Goal: Task Accomplishment & Management: Manage account settings

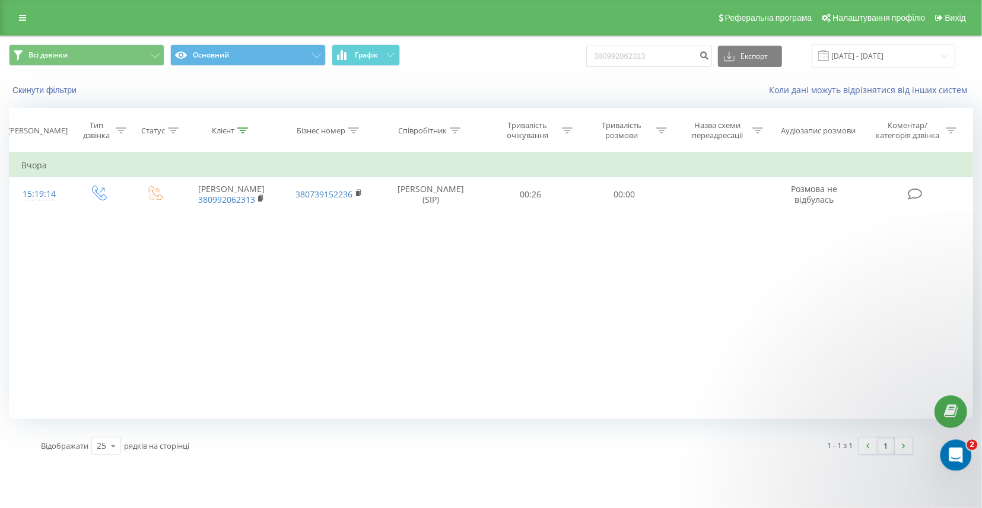
click at [947, 458] on icon "Відкрити програму для спілкування Intercom" at bounding box center [954, 454] width 20 height 20
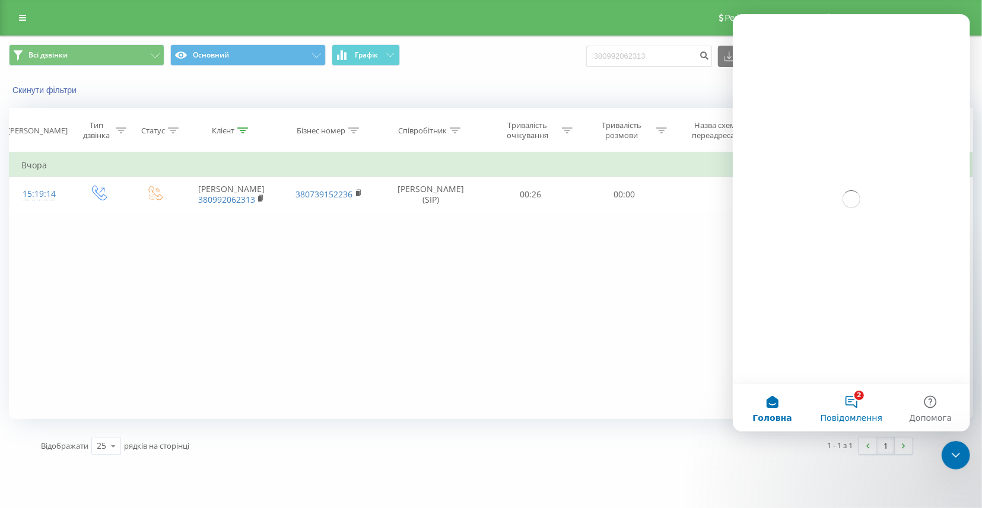
click at [855, 407] on button "2 Повідомлення" at bounding box center [850, 407] width 79 height 47
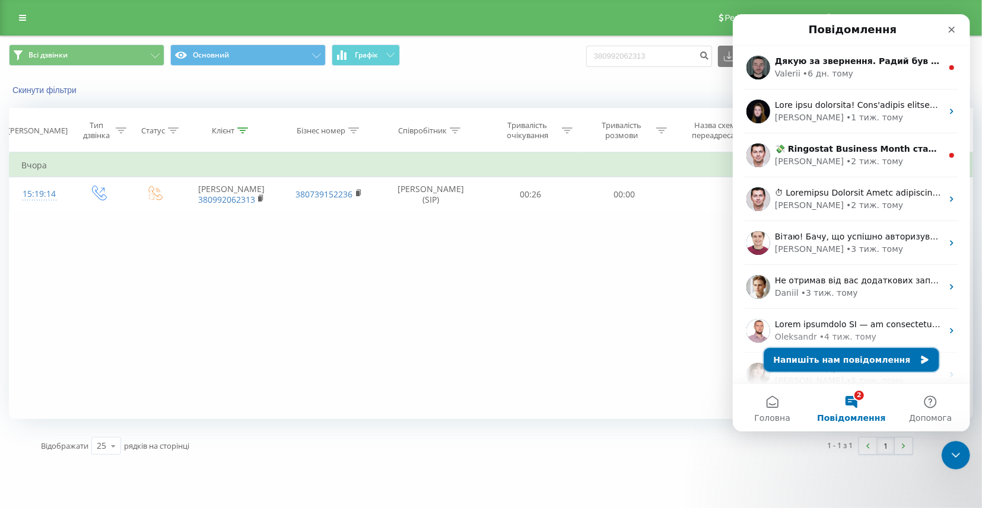
click at [869, 356] on button "Напишіть нам повідомлення" at bounding box center [850, 360] width 175 height 24
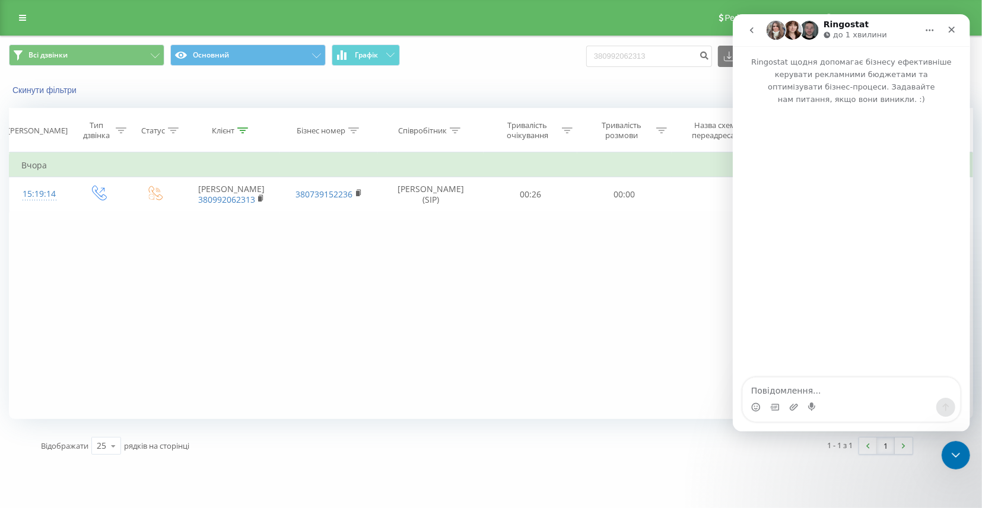
click at [849, 394] on textarea "Повідомлення..." at bounding box center [850, 388] width 217 height 20
type textarea "доброго дня створіть будь ласка сіп акаунт"
click at [25, 22] on icon at bounding box center [22, 18] width 7 height 8
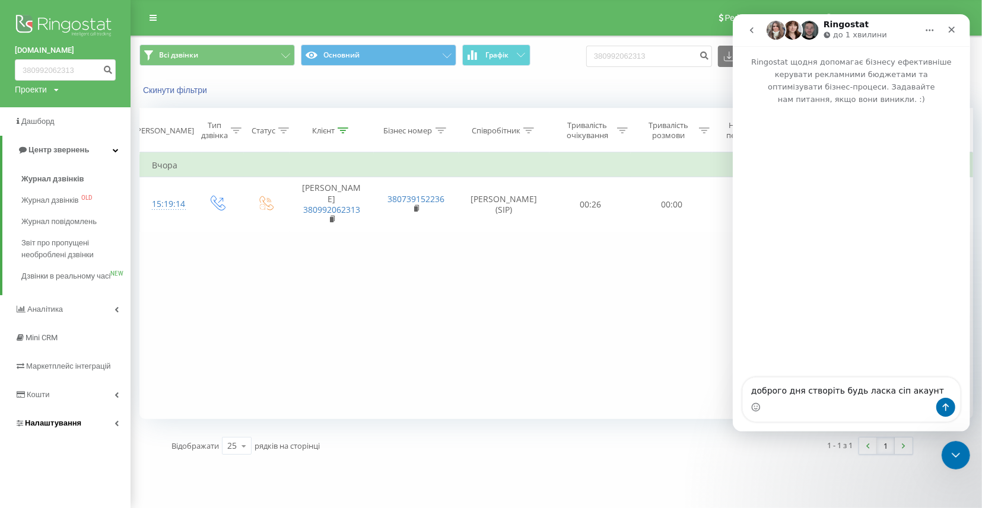
click at [78, 428] on link "Налаштування" at bounding box center [65, 423] width 130 height 28
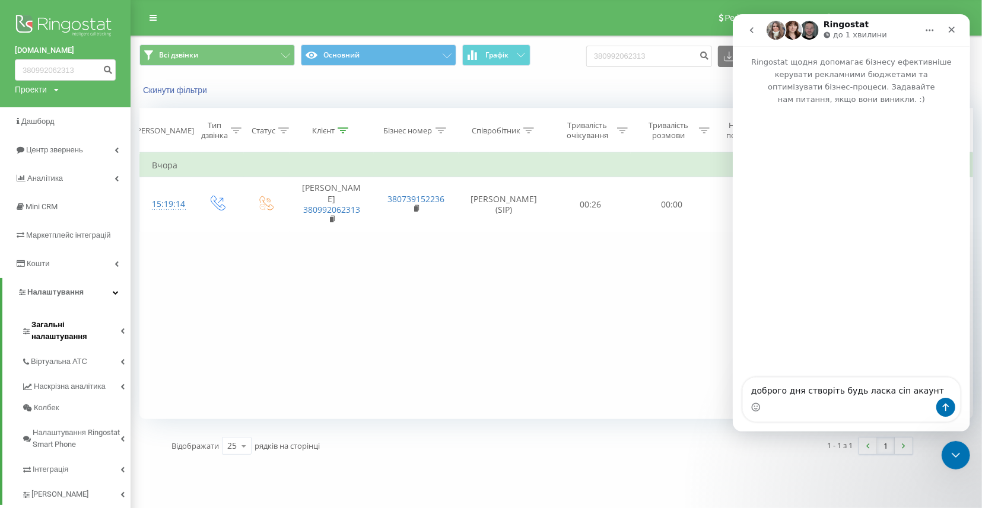
click at [100, 319] on span "Загальні налаштування" at bounding box center [75, 331] width 89 height 24
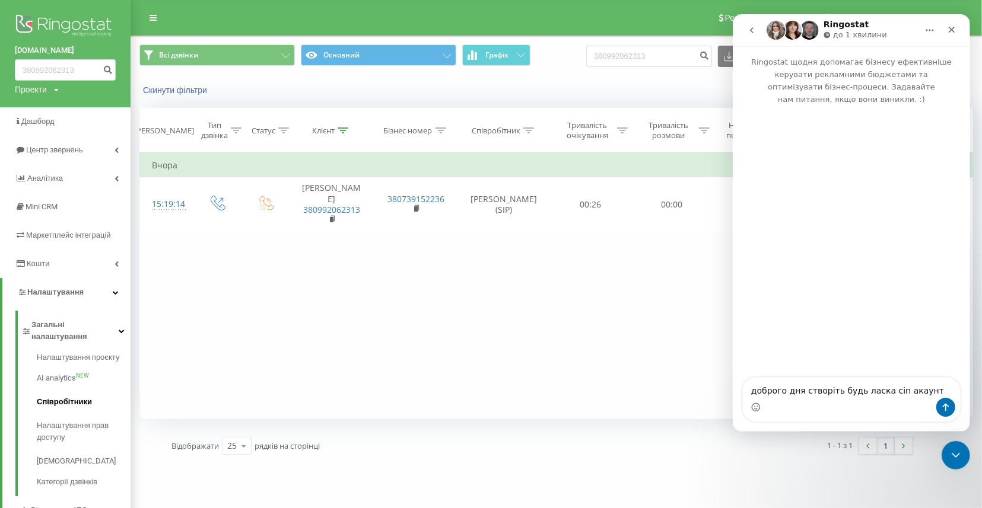
click at [74, 396] on span "Співробітники" at bounding box center [64, 402] width 55 height 12
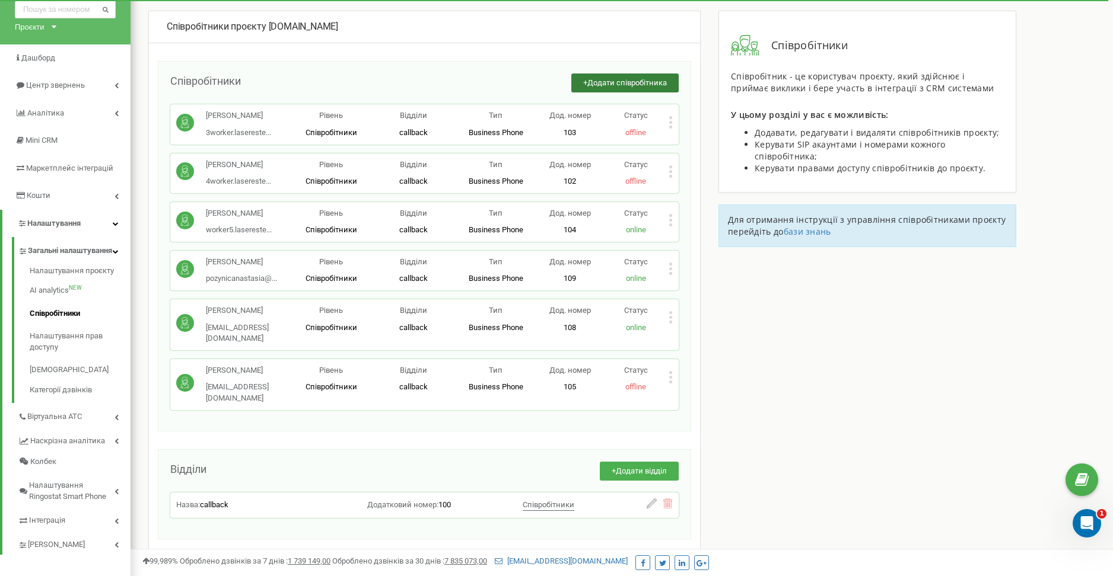
click at [603, 82] on span "Додати співробітника" at bounding box center [626, 82] width 79 height 9
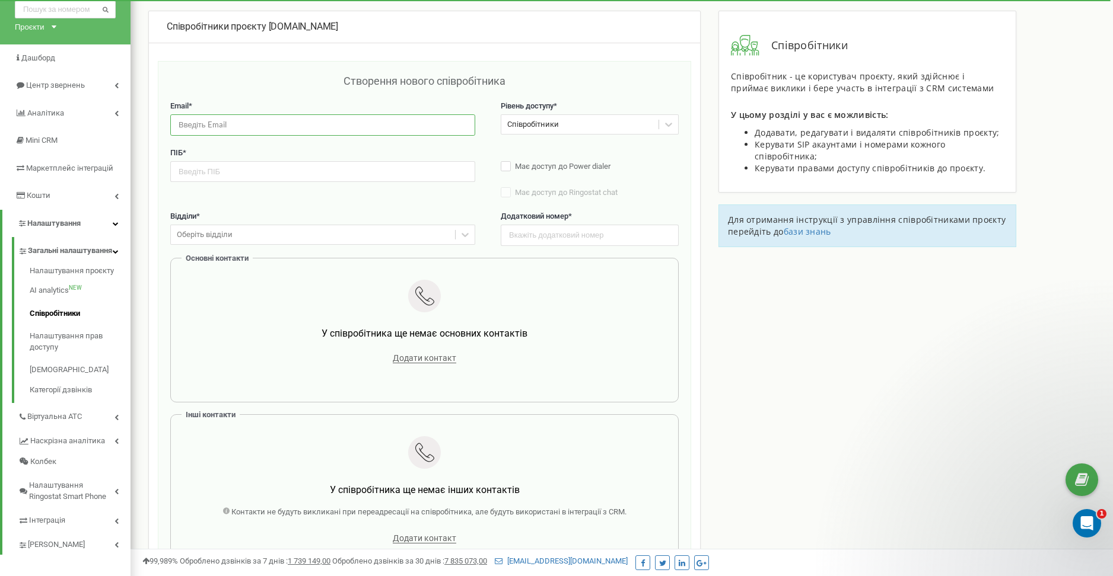
click at [265, 122] on input "email" at bounding box center [322, 124] width 305 height 21
click at [264, 126] on input "email" at bounding box center [322, 124] width 305 height 21
click at [482, 75] on span "Створення нового співробітника" at bounding box center [424, 81] width 162 height 12
click at [563, 130] on div "Співробітники" at bounding box center [579, 125] width 157 height 18
click at [565, 127] on div "Співробітники" at bounding box center [579, 125] width 157 height 18
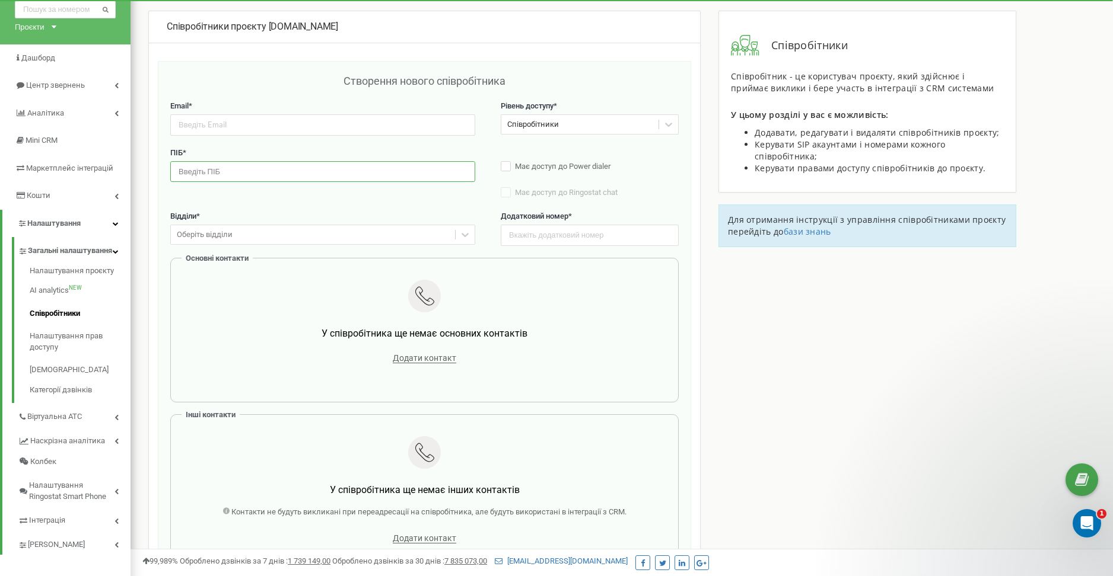
click at [375, 173] on input "text" at bounding box center [322, 171] width 305 height 21
click at [580, 165] on span "Має доступ до Power dialer" at bounding box center [562, 166] width 95 height 9
click at [551, 165] on span "Має доступ до Power dialer" at bounding box center [562, 166] width 95 height 9
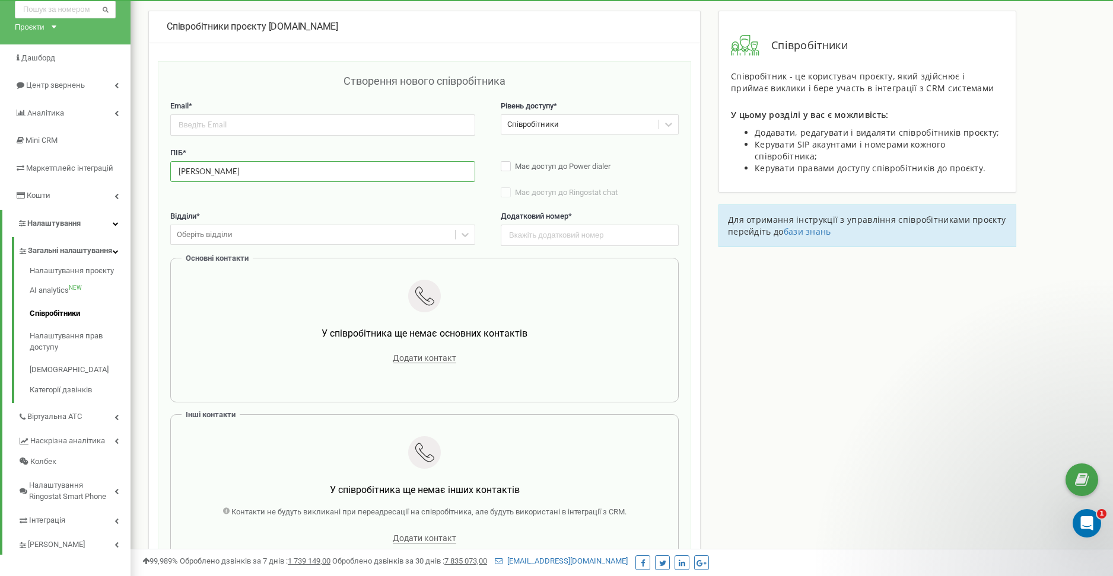
type input "[PERSON_NAME]"
click at [393, 226] on div "Оберіть відділи" at bounding box center [313, 235] width 284 height 18
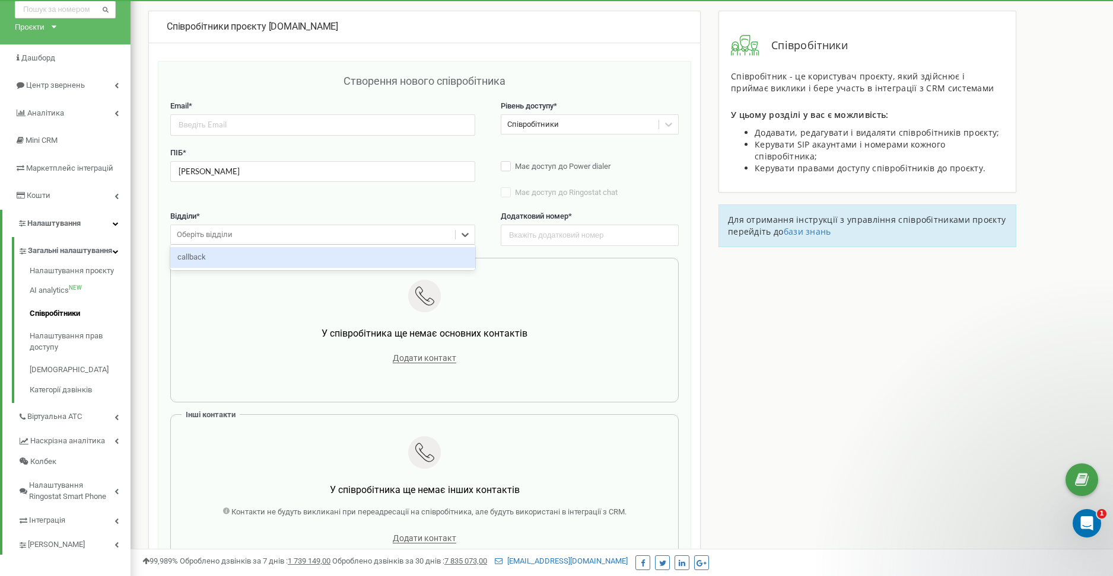
click at [393, 226] on div "Оберіть відділи" at bounding box center [313, 235] width 284 height 18
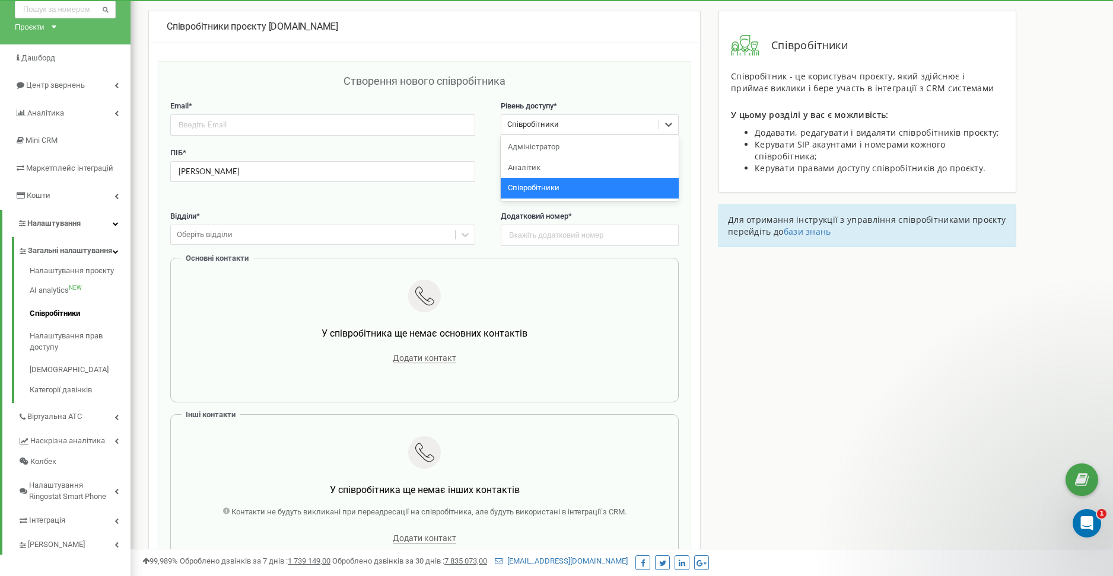
click at [597, 125] on div "Співробітники" at bounding box center [579, 125] width 157 height 18
click at [596, 151] on div "Адміністратор" at bounding box center [590, 147] width 178 height 21
click at [563, 240] on input "text" at bounding box center [590, 235] width 178 height 21
type input "101"
click at [318, 125] on input "email" at bounding box center [322, 124] width 305 height 21
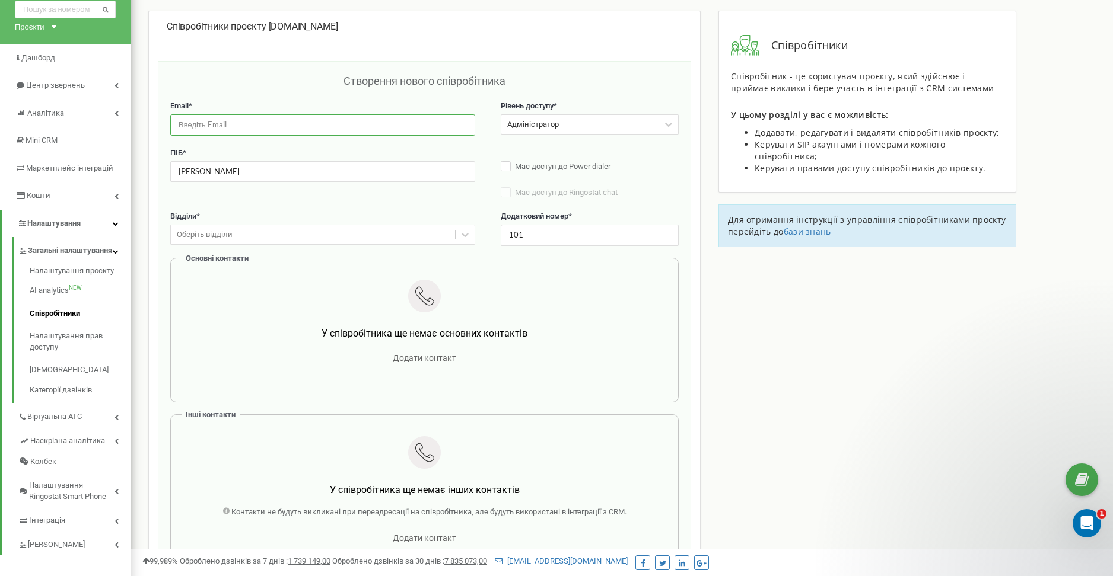
paste input "[EMAIL_ADDRESS][DOMAIN_NAME]"
type input "[EMAIL_ADDRESS][DOMAIN_NAME]"
click at [250, 79] on div "Створення нового співробітника" at bounding box center [424, 87] width 508 height 27
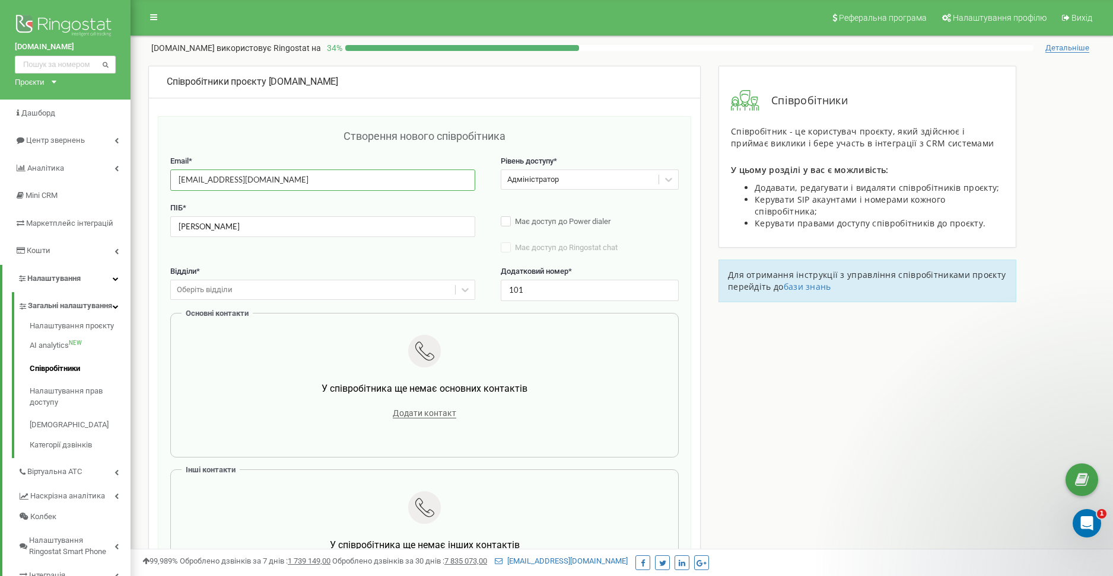
click at [321, 180] on input "[EMAIL_ADDRESS][DOMAIN_NAME]" at bounding box center [322, 180] width 305 height 21
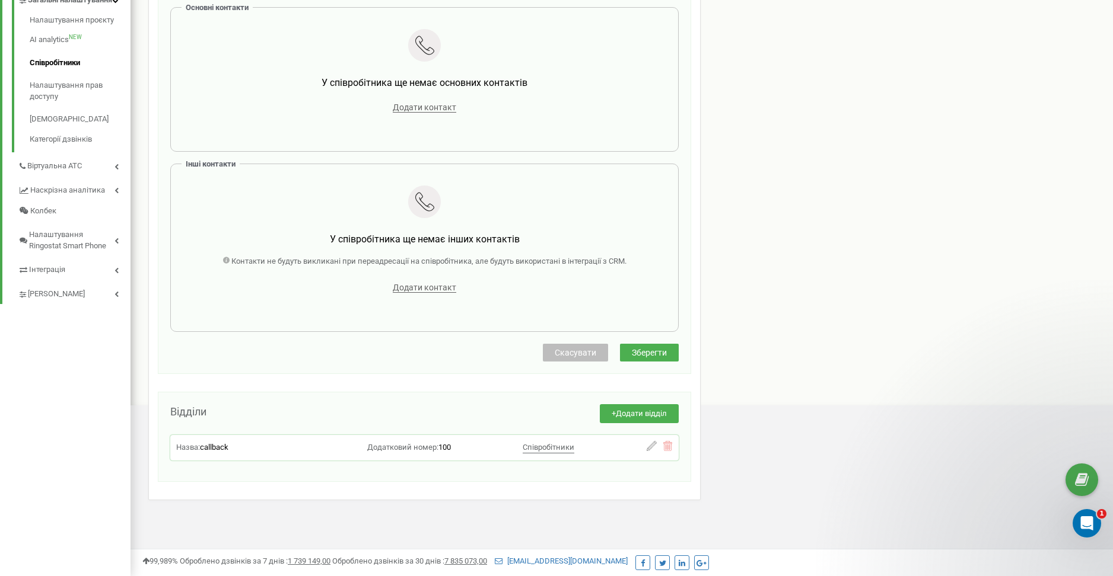
click at [651, 357] on button "Зберегти" at bounding box center [649, 353] width 59 height 18
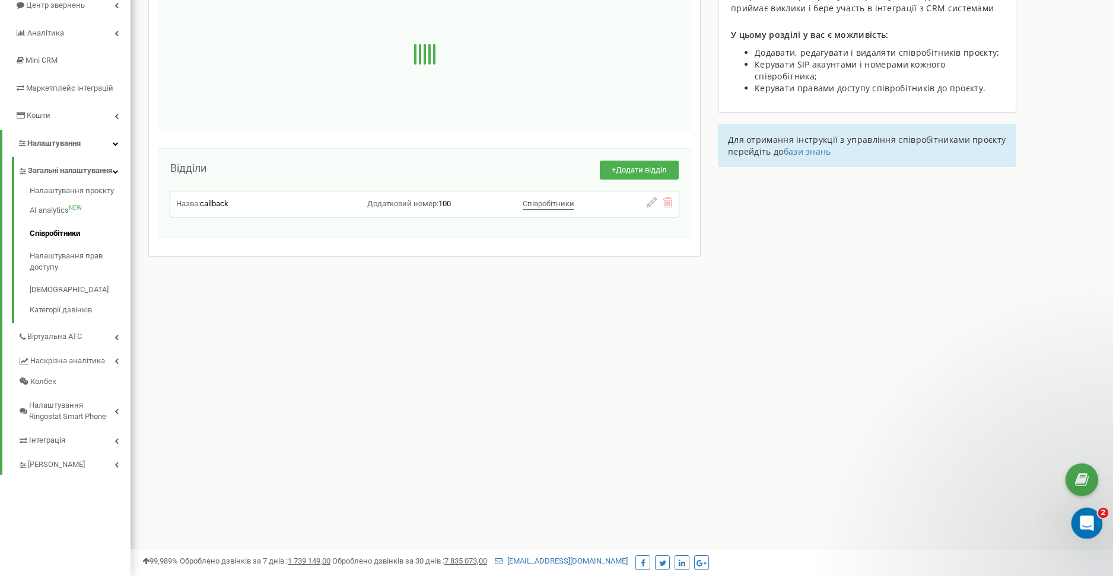
click at [1085, 528] on icon "Відкрити програму для спілкування Intercom" at bounding box center [1085, 522] width 20 height 20
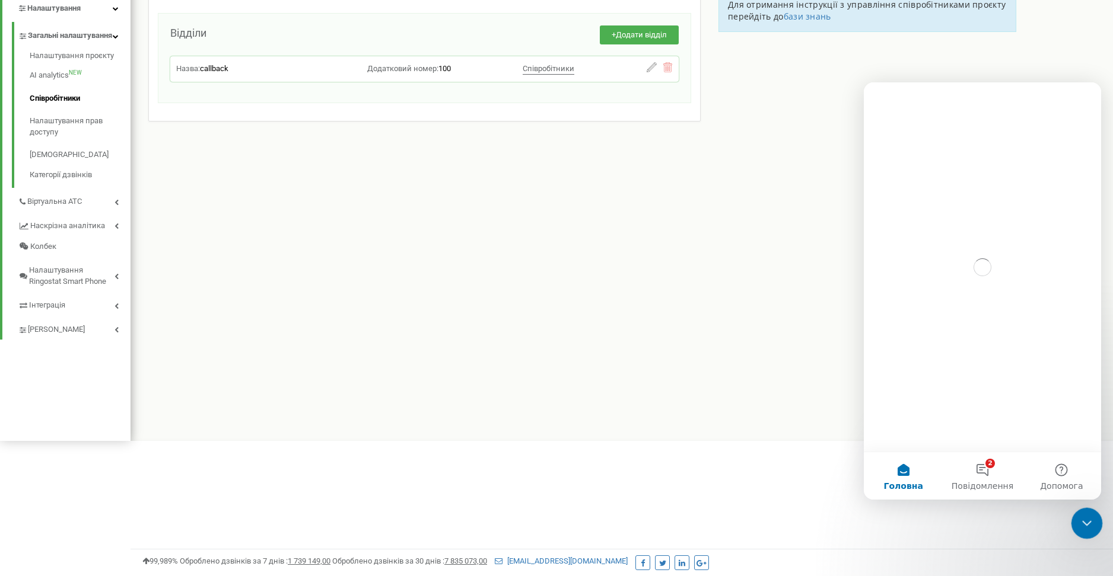
scroll to position [0, 0]
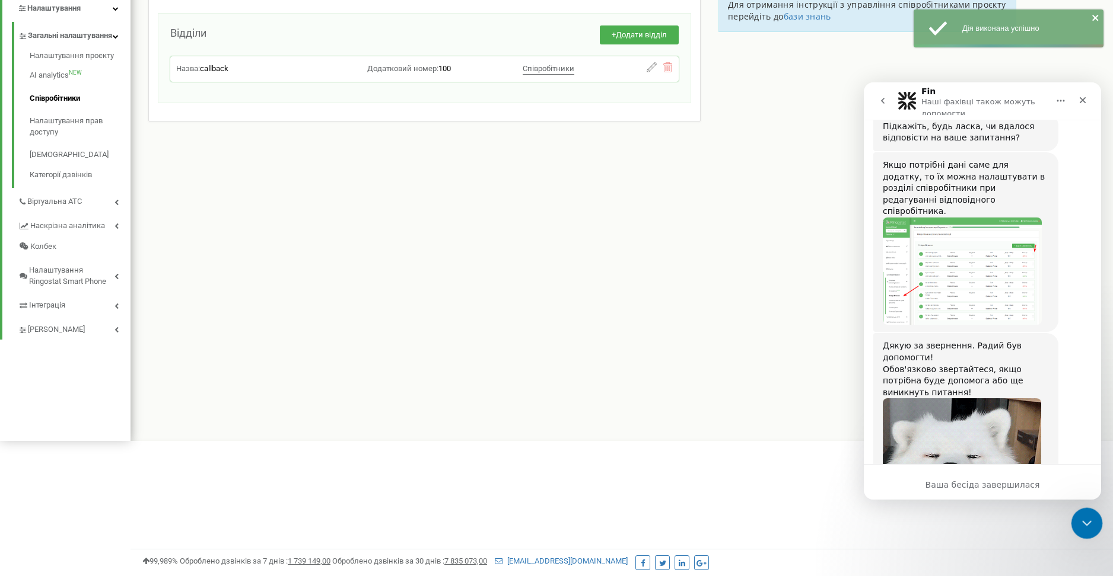
scroll to position [1605, 0]
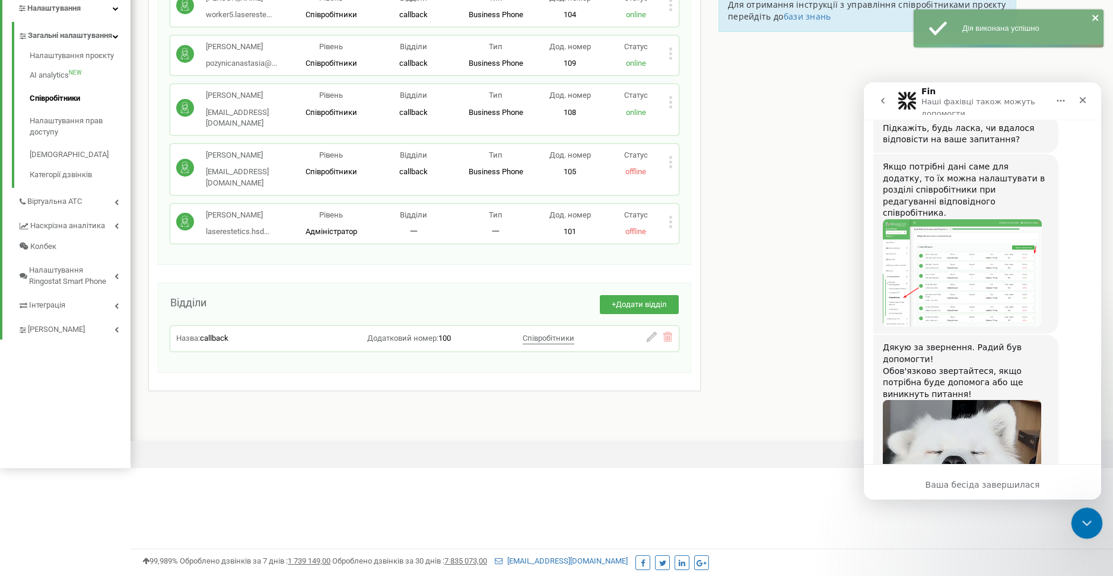
click at [1078, 511] on div "Закрити програму для спілкування Intercom" at bounding box center [1085, 522] width 28 height 28
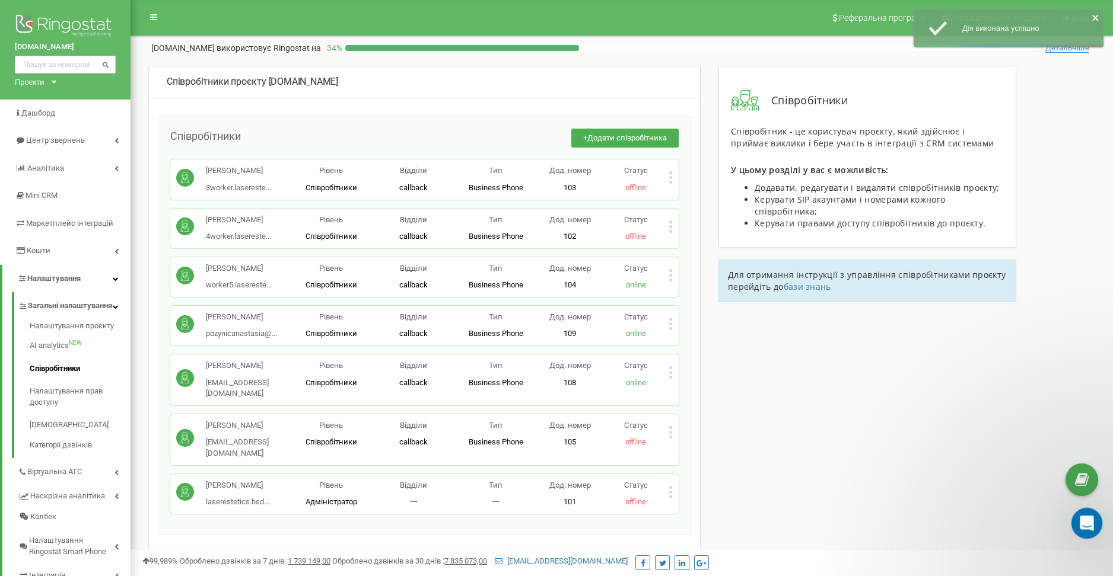
scroll to position [0, 0]
click at [1085, 516] on icon "Відкрити програму для спілкування Intercom" at bounding box center [1085, 522] width 20 height 20
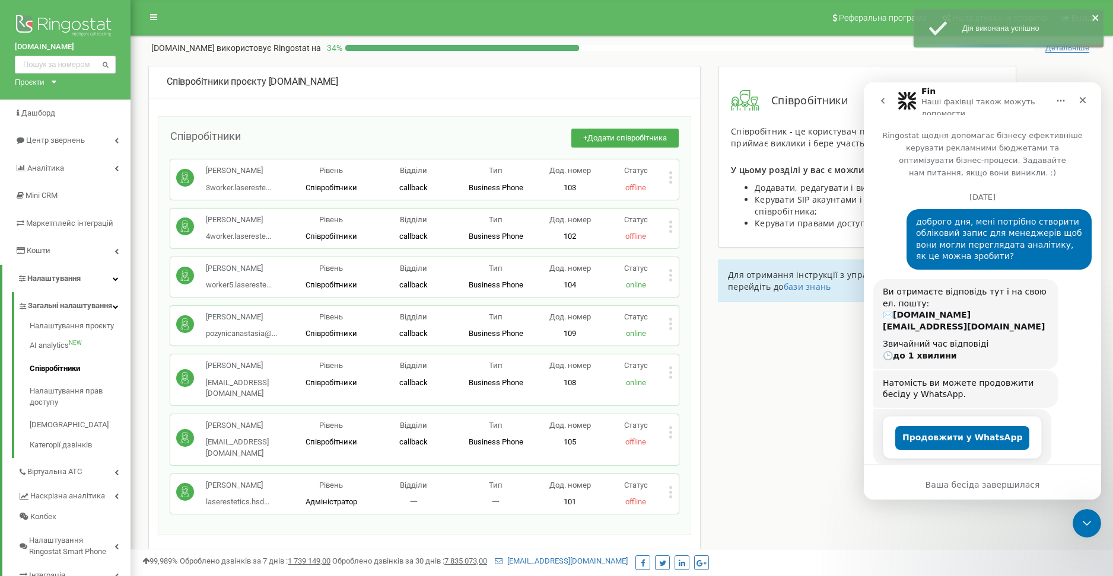
scroll to position [1605, 0]
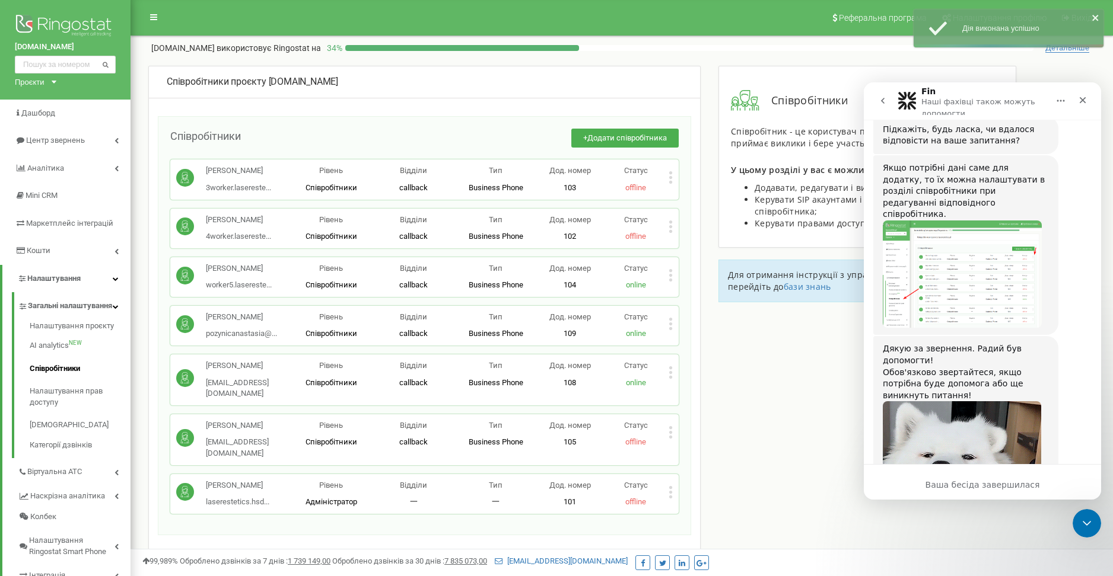
click at [879, 97] on icon "go back" at bounding box center [882, 100] width 9 height 9
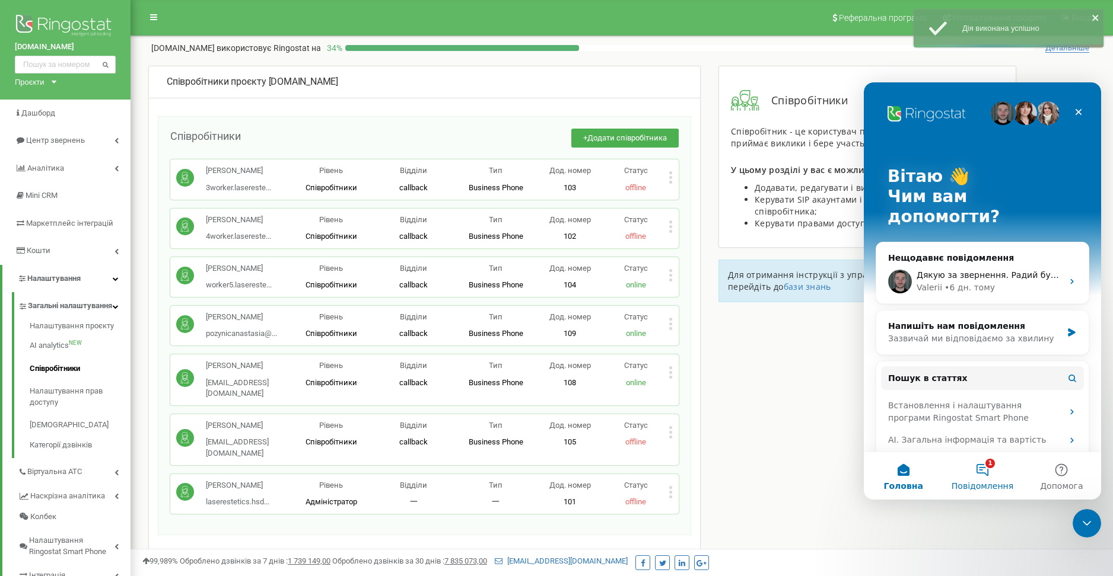
click at [977, 461] on button "1 Повідомлення" at bounding box center [981, 476] width 79 height 47
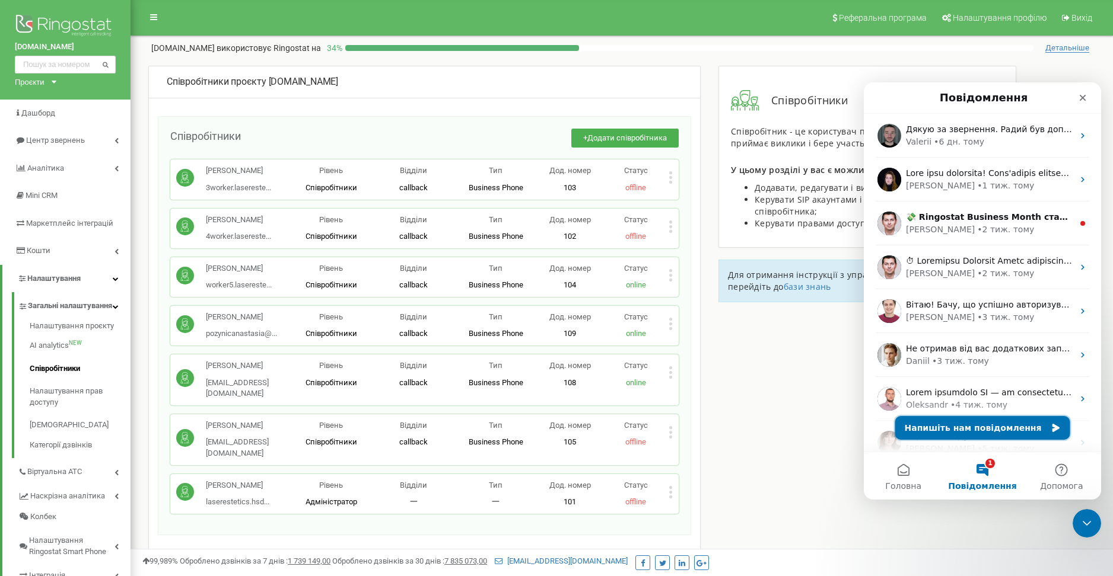
click at [989, 427] on button "Напишіть нам повідомлення" at bounding box center [982, 428] width 175 height 24
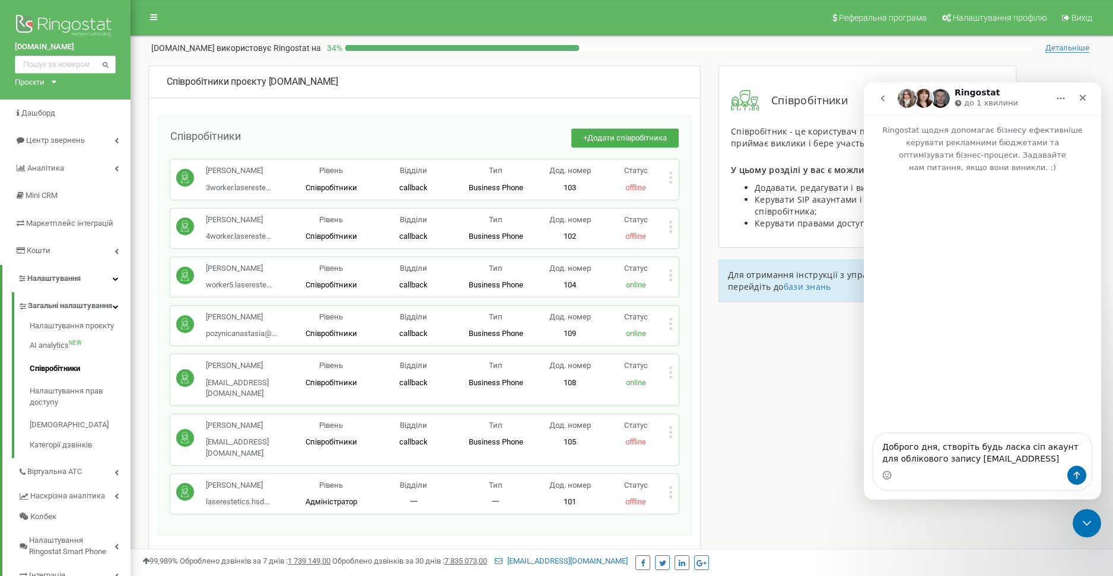
type textarea "Доброго дня, створіть будь ласка сіп акаунт для облікового запису [EMAIL_ADDRES…"
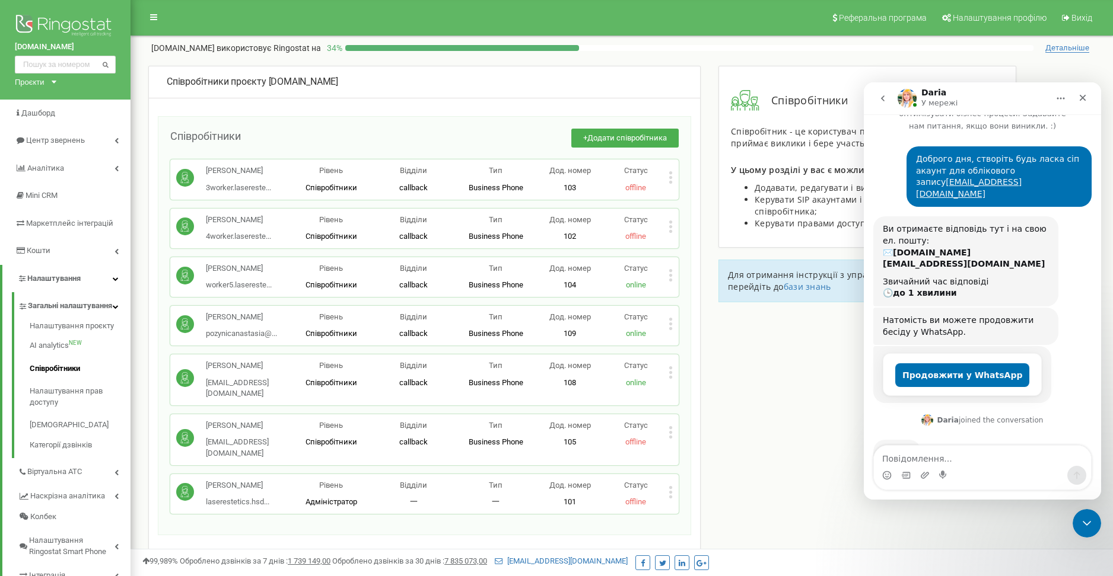
scroll to position [81, 0]
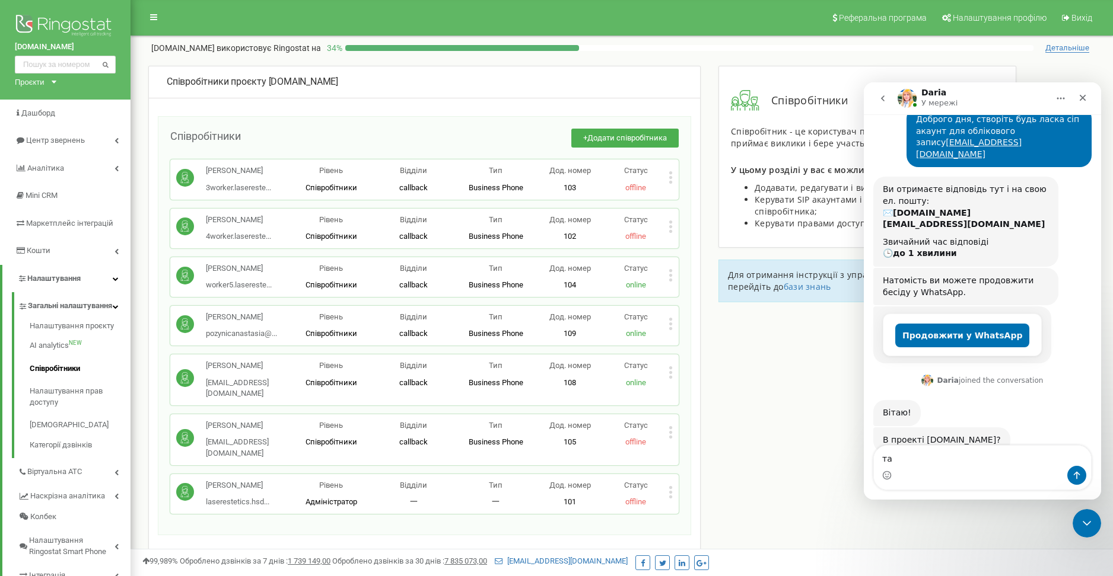
type textarea "так"
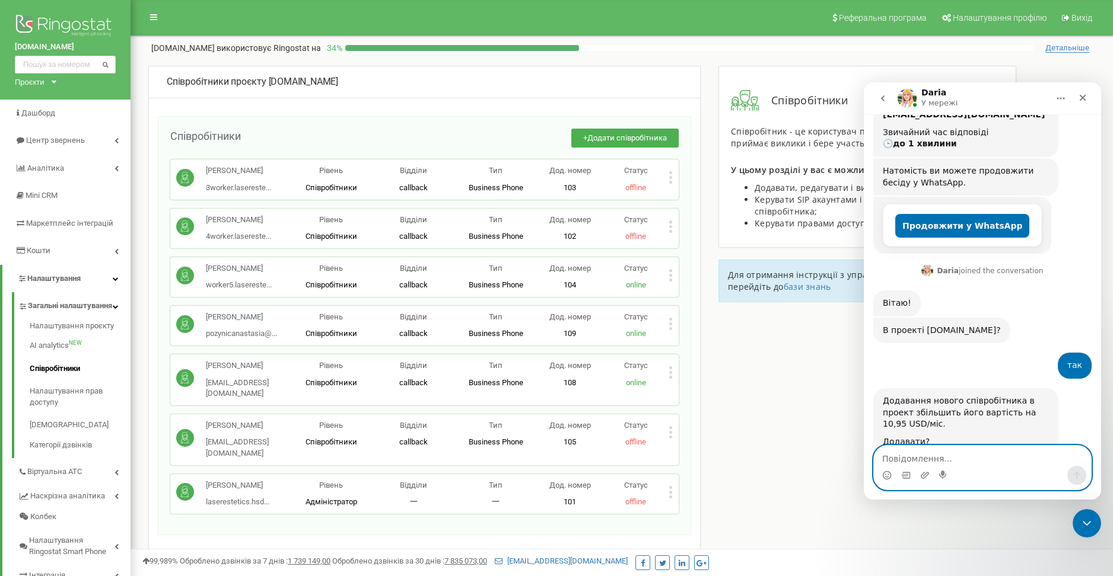
scroll to position [190, 0]
click at [947, 461] on textarea "Повідомлення..." at bounding box center [982, 456] width 217 height 20
click at [945, 457] on textarea "Повідомлення..." at bounding box center [982, 456] width 217 height 20
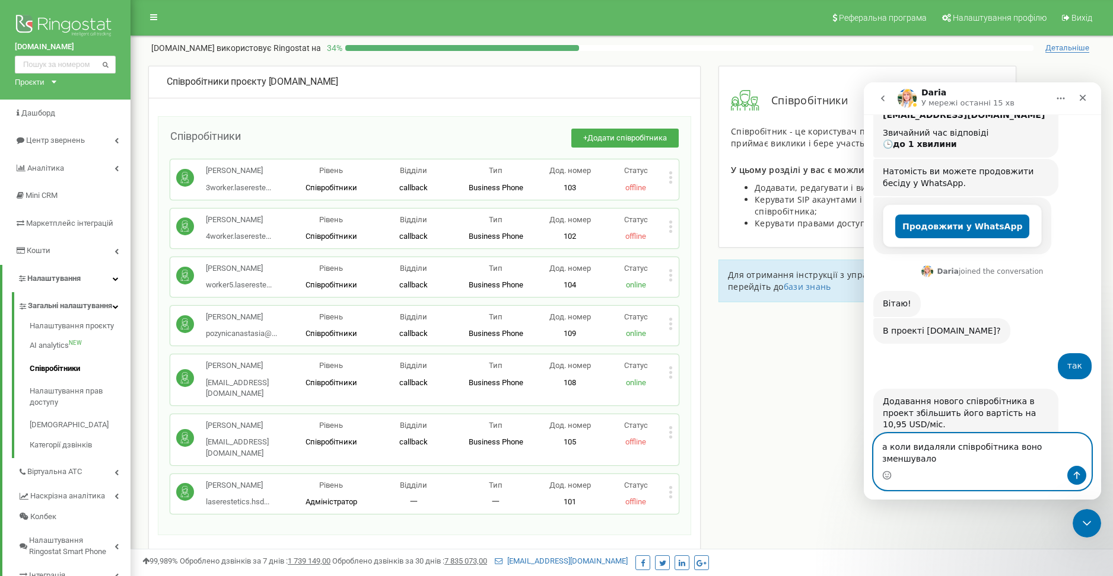
scroll to position [202, 0]
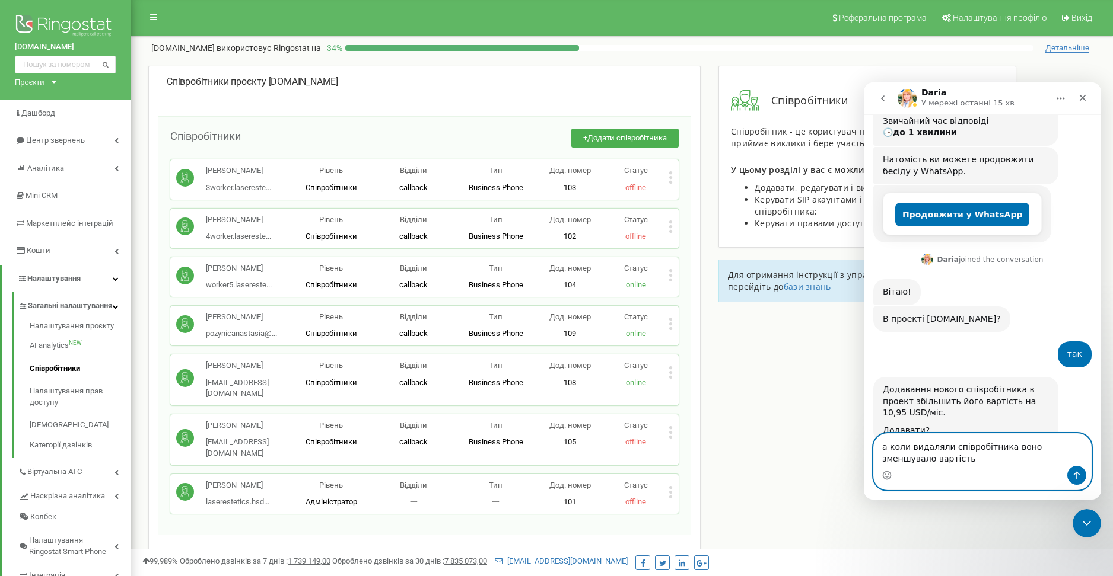
type textarea "а коли видаляли співробітника воно зменшувало вартість?"
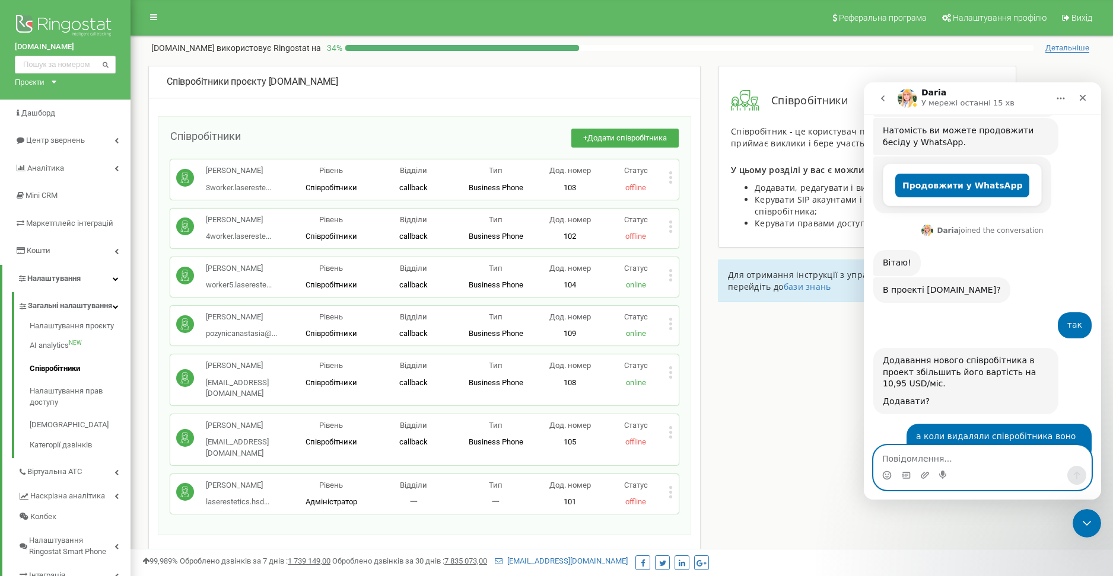
scroll to position [337, 0]
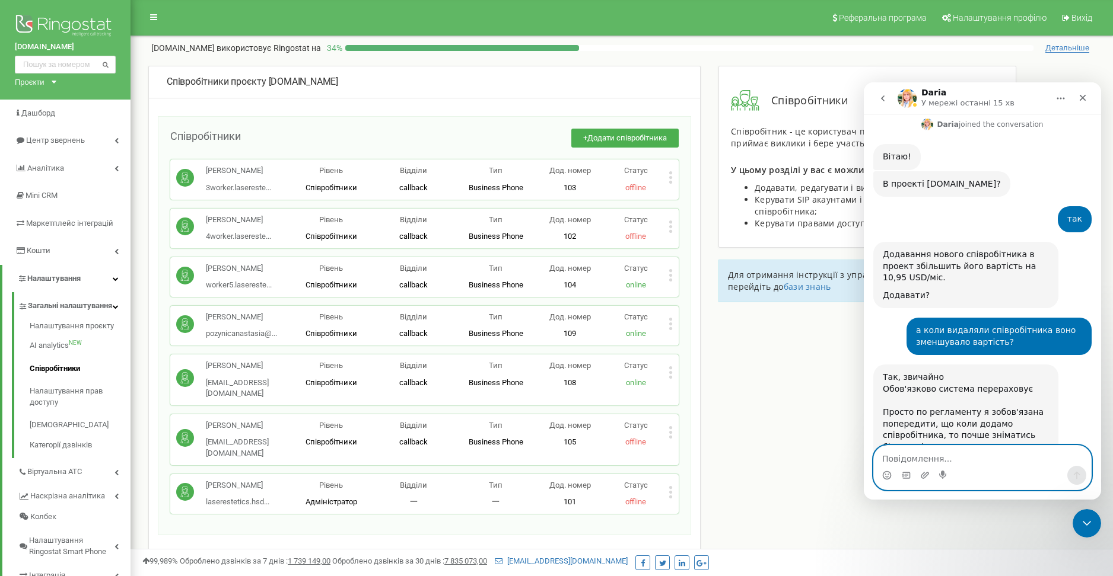
click at [980, 465] on textarea "Повідомлення..." at bounding box center [982, 456] width 217 height 20
type textarea "просто ні коли не попереджали))"
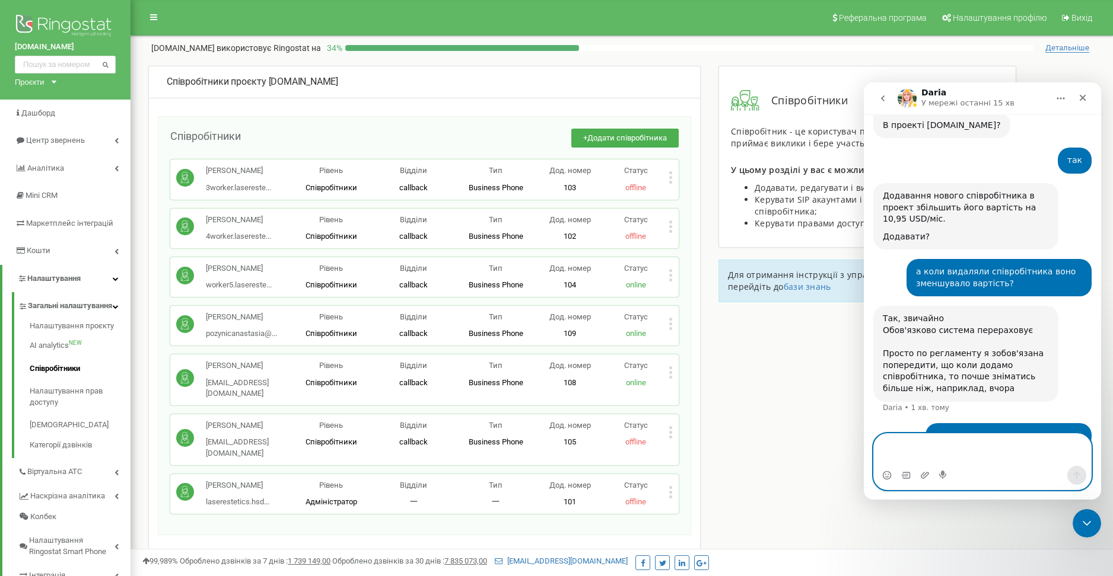
scroll to position [395, 0]
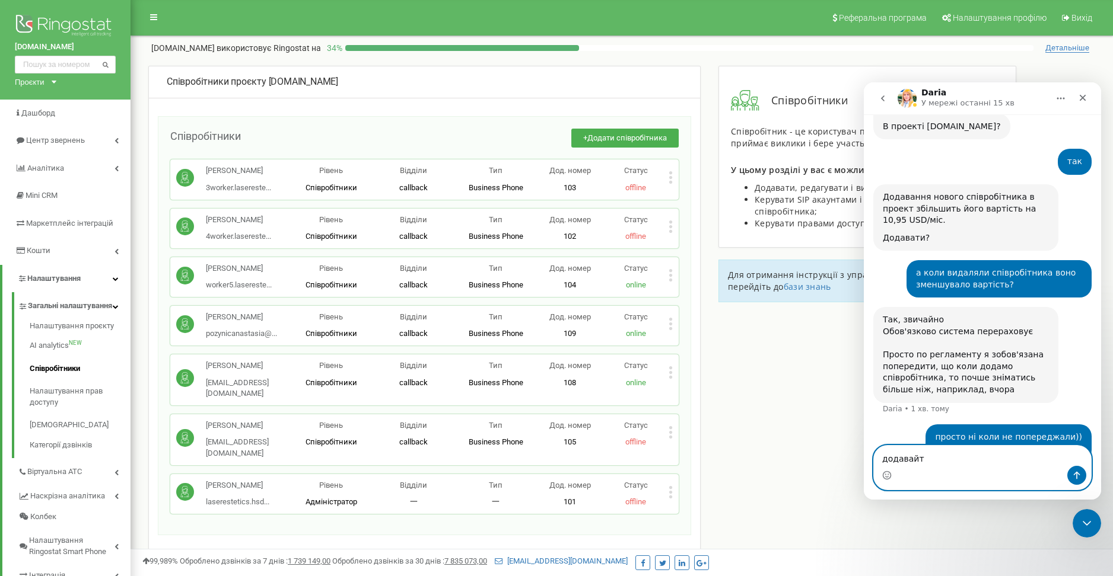
type textarea "додавайте"
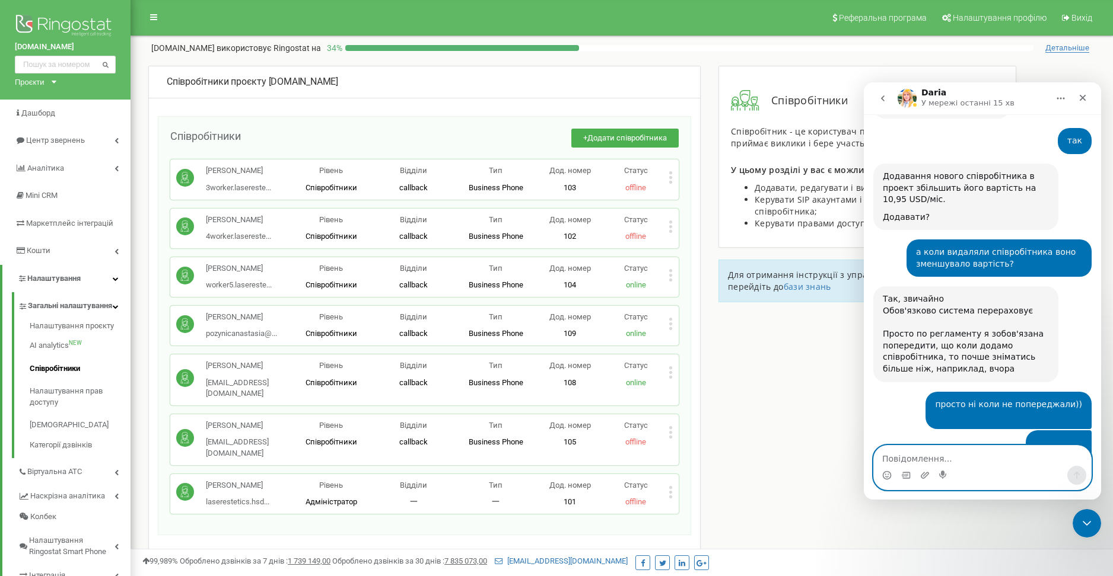
scroll to position [484, 0]
